Goal: Information Seeking & Learning: Learn about a topic

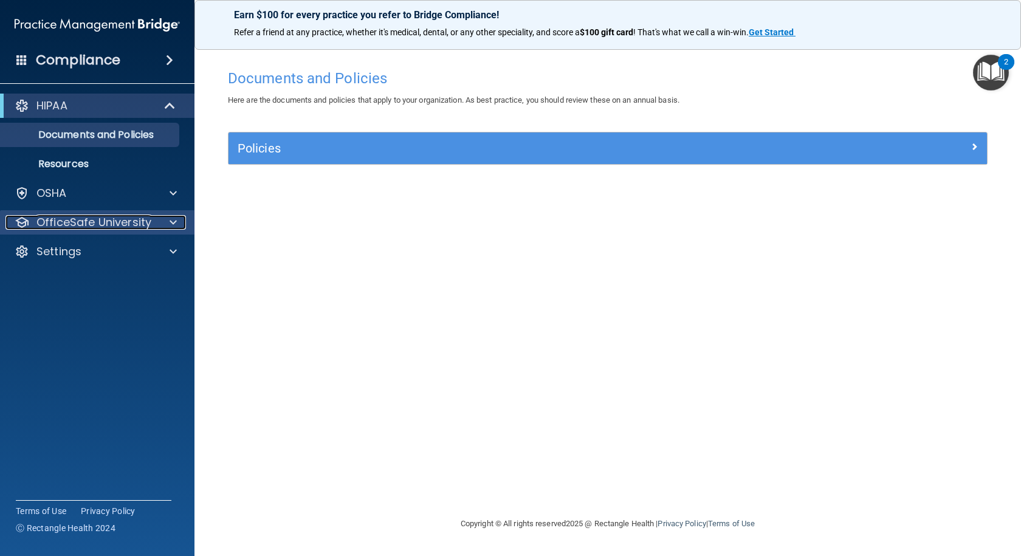
click at [92, 222] on p "OfficeSafe University" at bounding box center [93, 222] width 115 height 15
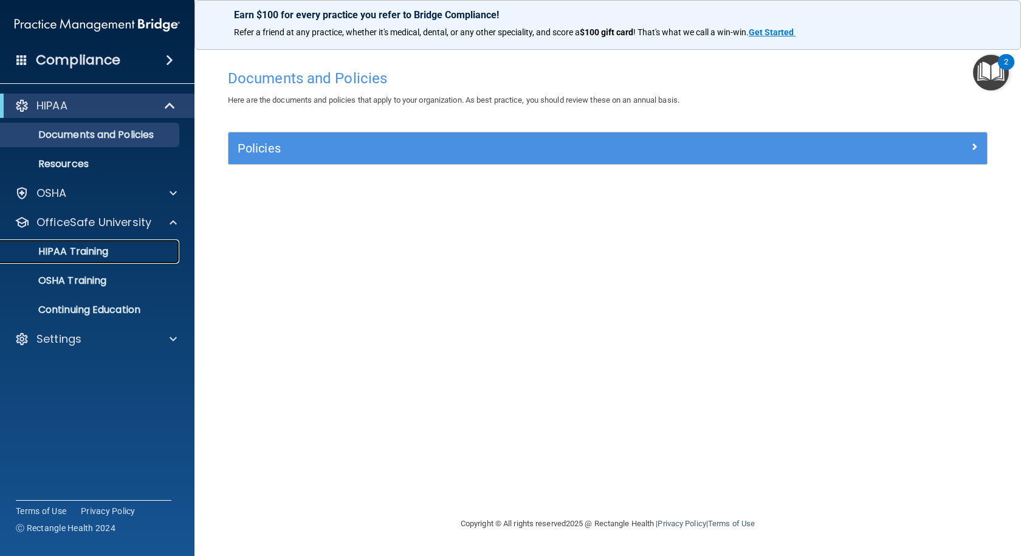
click at [85, 247] on p "HIPAA Training" at bounding box center [58, 252] width 100 height 12
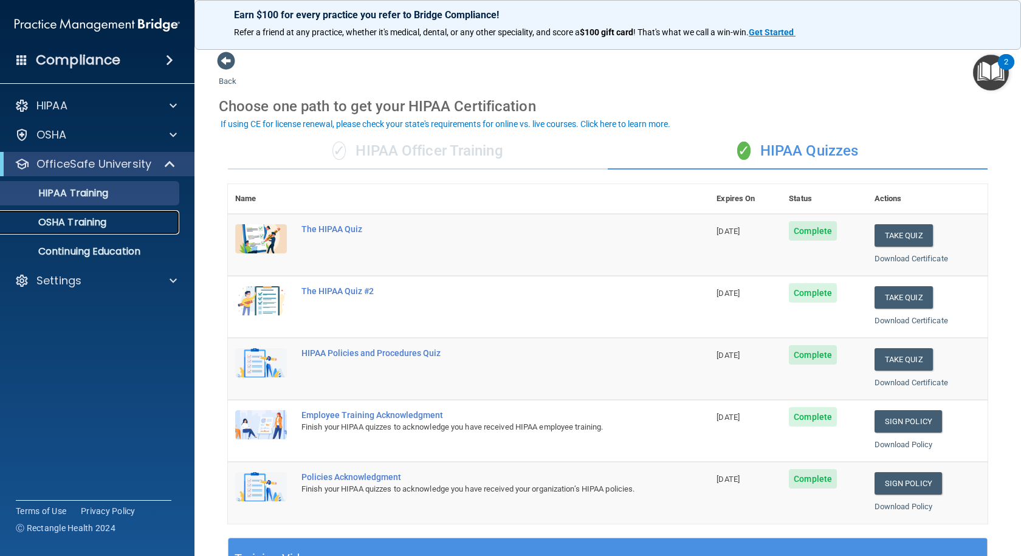
click at [109, 224] on div "OSHA Training" at bounding box center [91, 222] width 166 height 12
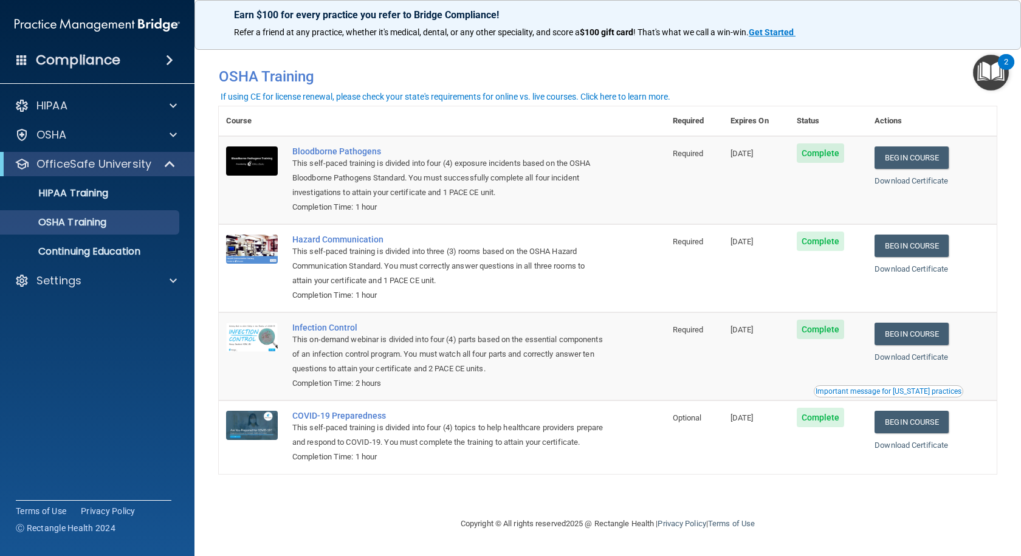
click at [993, 67] on img "Open Resource Center, 2 new notifications" at bounding box center [991, 73] width 36 height 36
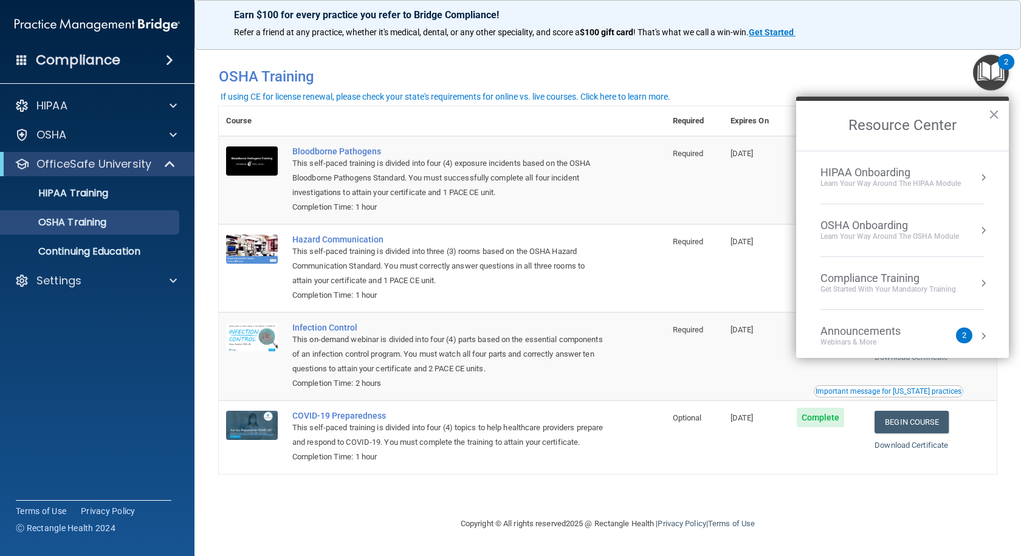
click at [991, 65] on img "Open Resource Center, 2 new notifications" at bounding box center [991, 73] width 36 height 36
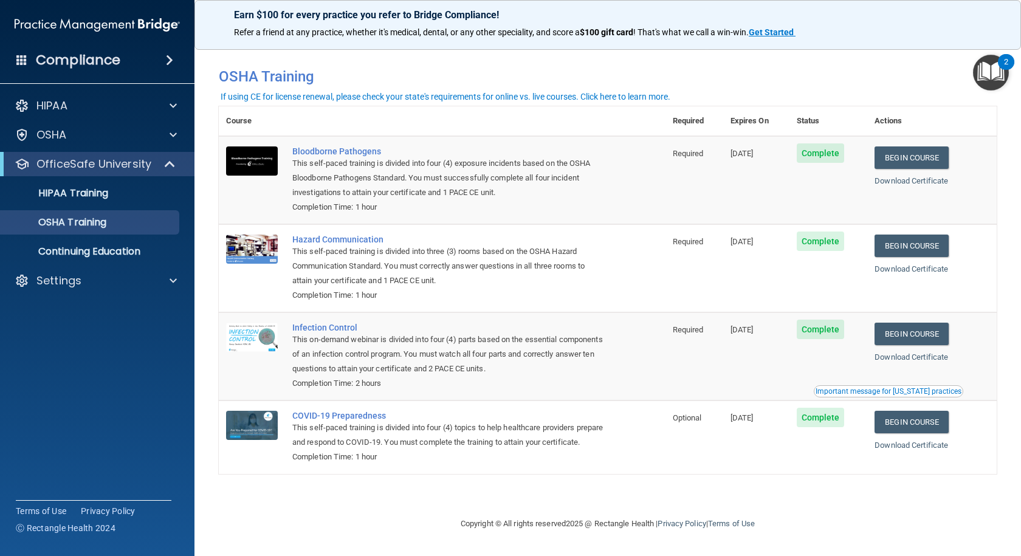
click at [167, 55] on span at bounding box center [169, 60] width 7 height 15
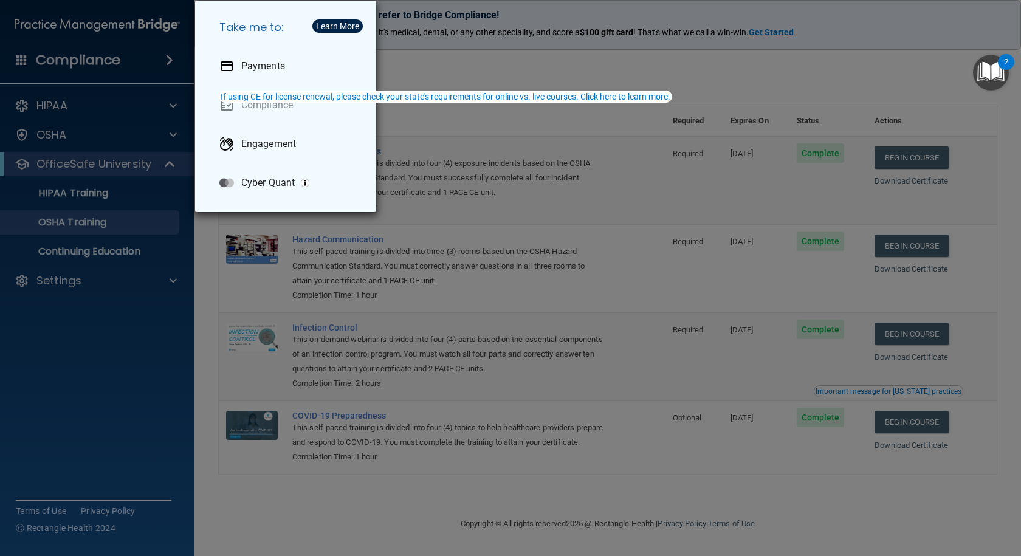
click at [167, 55] on div "Take me to: Payments Compliance Engagement Cyber Quant" at bounding box center [510, 278] width 1021 height 556
